Goal: Book appointment/travel/reservation

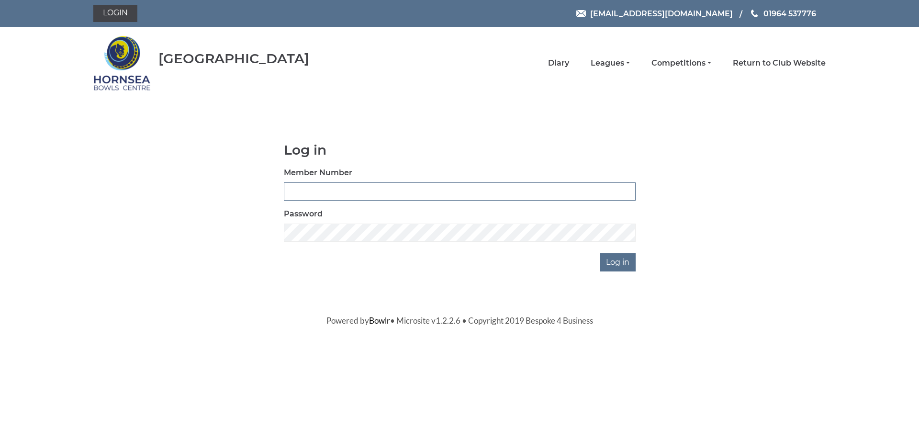
type input "0887"
click at [624, 263] on input "Log in" at bounding box center [617, 262] width 36 height 18
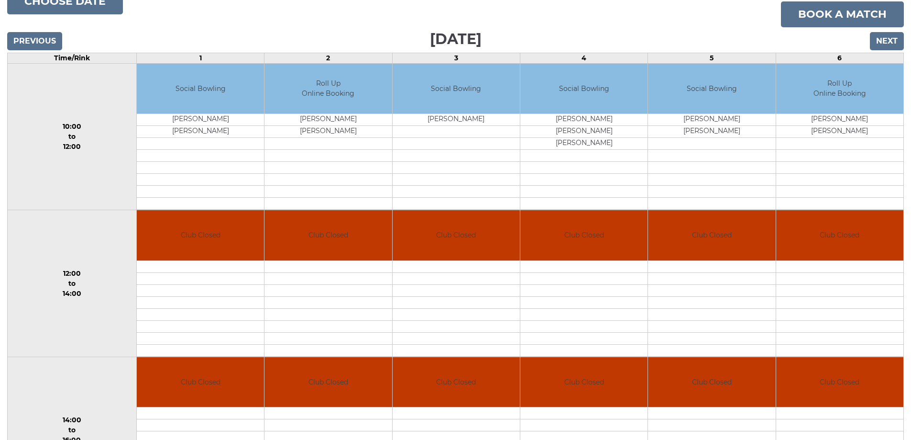
scroll to position [67, 0]
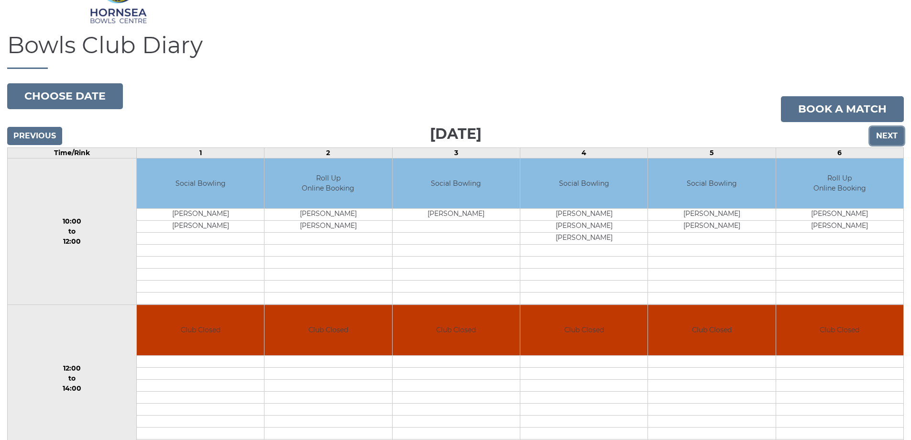
click at [888, 137] on input "Next" at bounding box center [887, 136] width 34 height 18
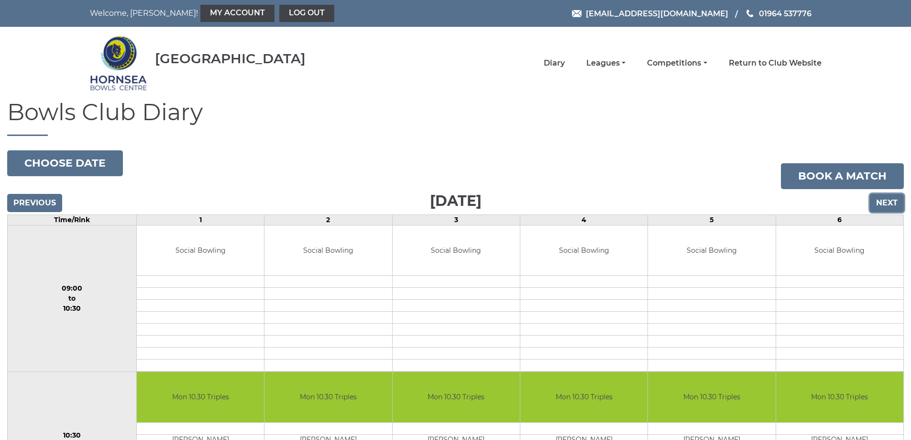
click at [893, 204] on input "Next" at bounding box center [887, 203] width 34 height 18
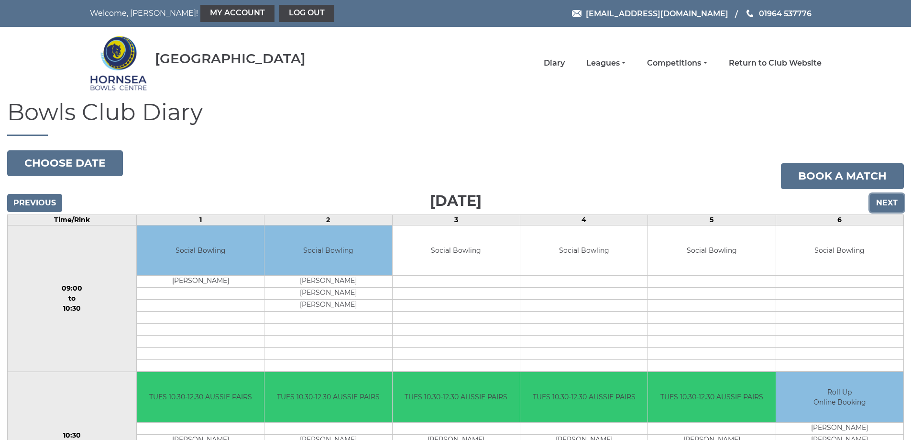
click at [879, 205] on input "Next" at bounding box center [887, 203] width 34 height 18
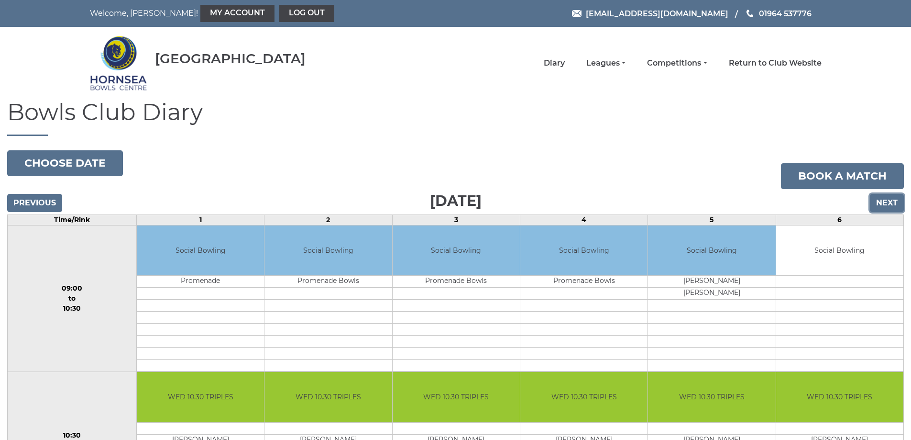
click at [886, 201] on input "Next" at bounding box center [887, 203] width 34 height 18
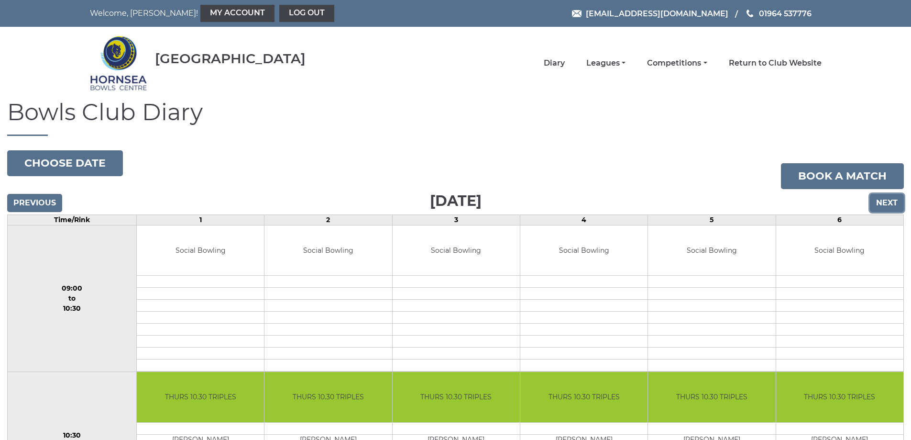
click at [897, 202] on input "Next" at bounding box center [887, 203] width 34 height 18
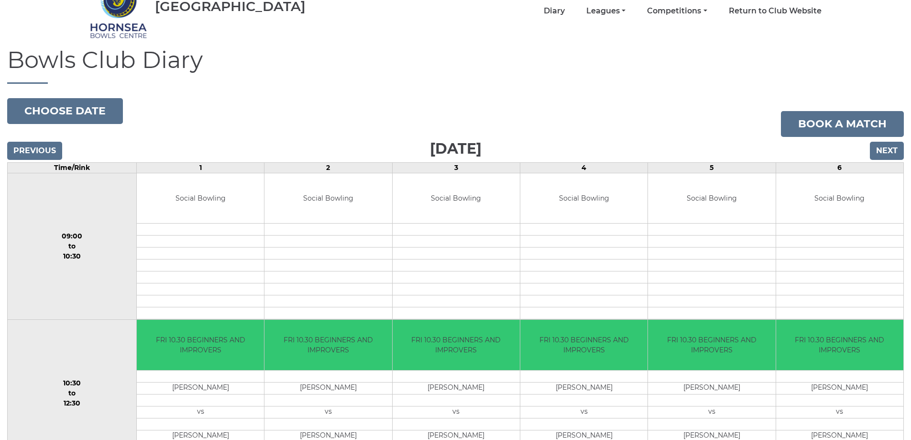
scroll to position [191, 0]
